Goal: Task Accomplishment & Management: Use online tool/utility

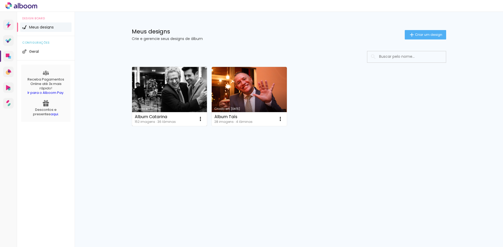
click at [171, 77] on link "Criado em [DATE]" at bounding box center [169, 96] width 75 height 59
